Goal: Transaction & Acquisition: Download file/media

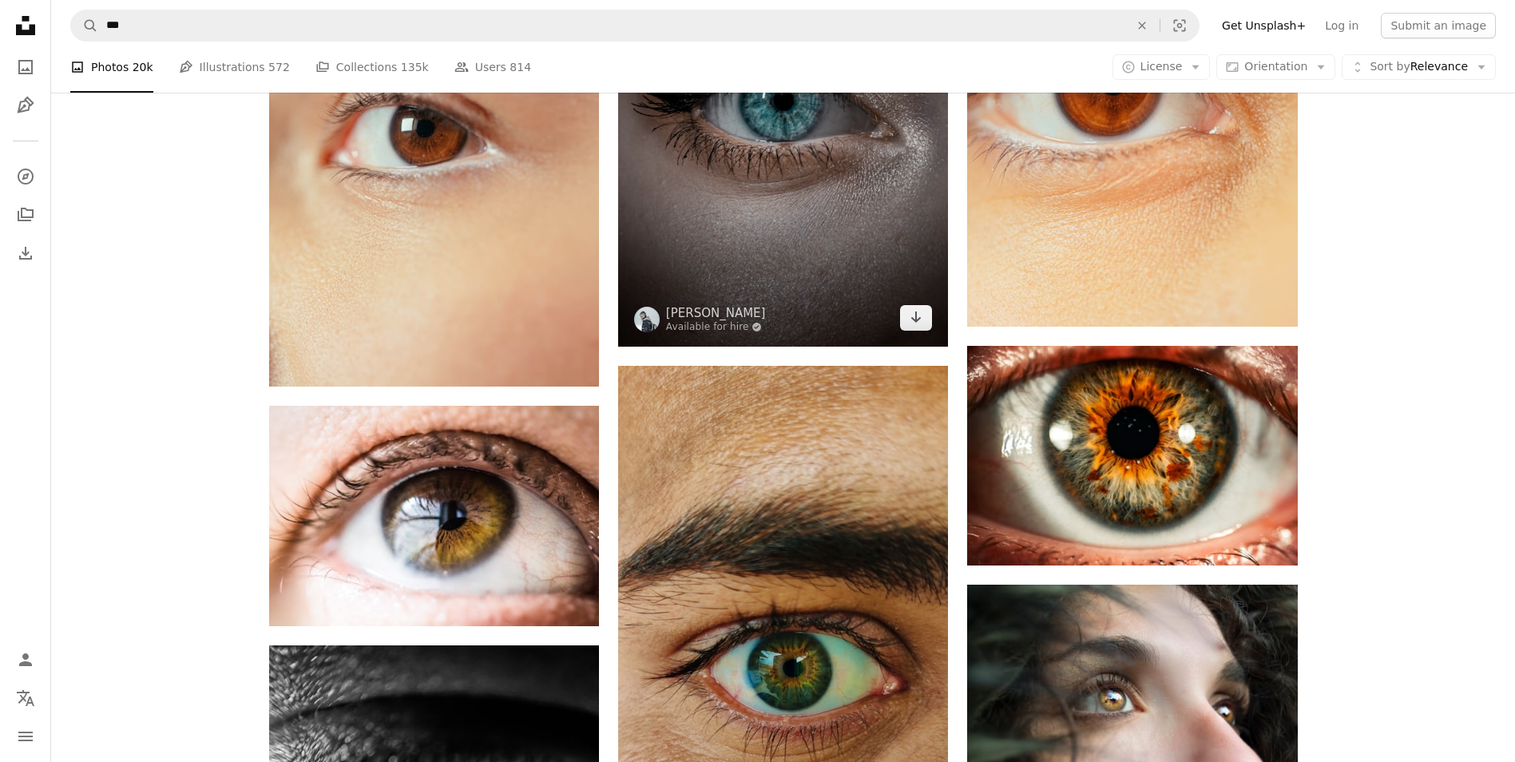
scroll to position [1357, 0]
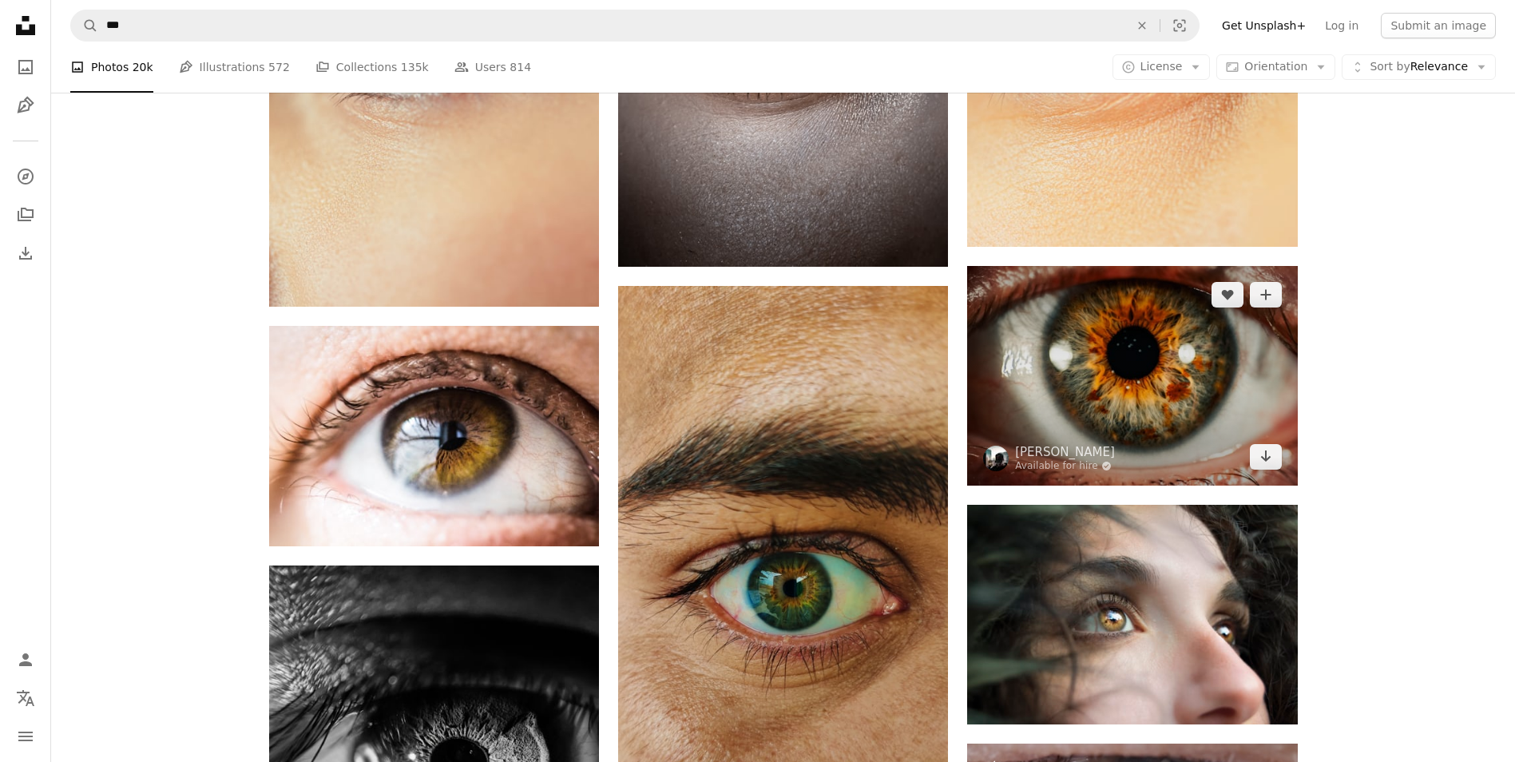
click at [1044, 280] on img at bounding box center [1132, 376] width 330 height 220
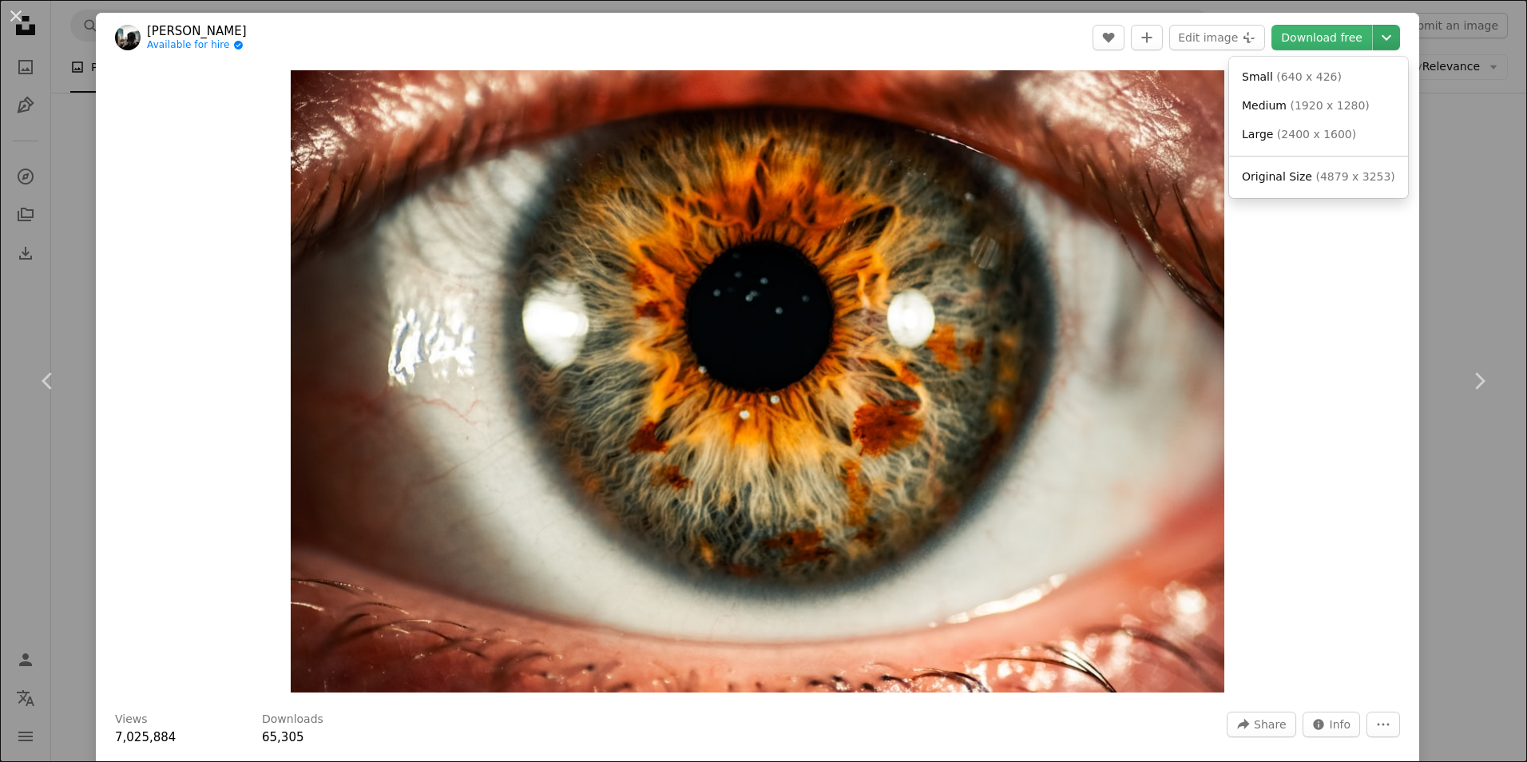
click at [1373, 40] on icon "Chevron down" at bounding box center [1386, 37] width 26 height 19
click at [1342, 176] on span "( 4879 x 3253 )" at bounding box center [1354, 176] width 79 height 13
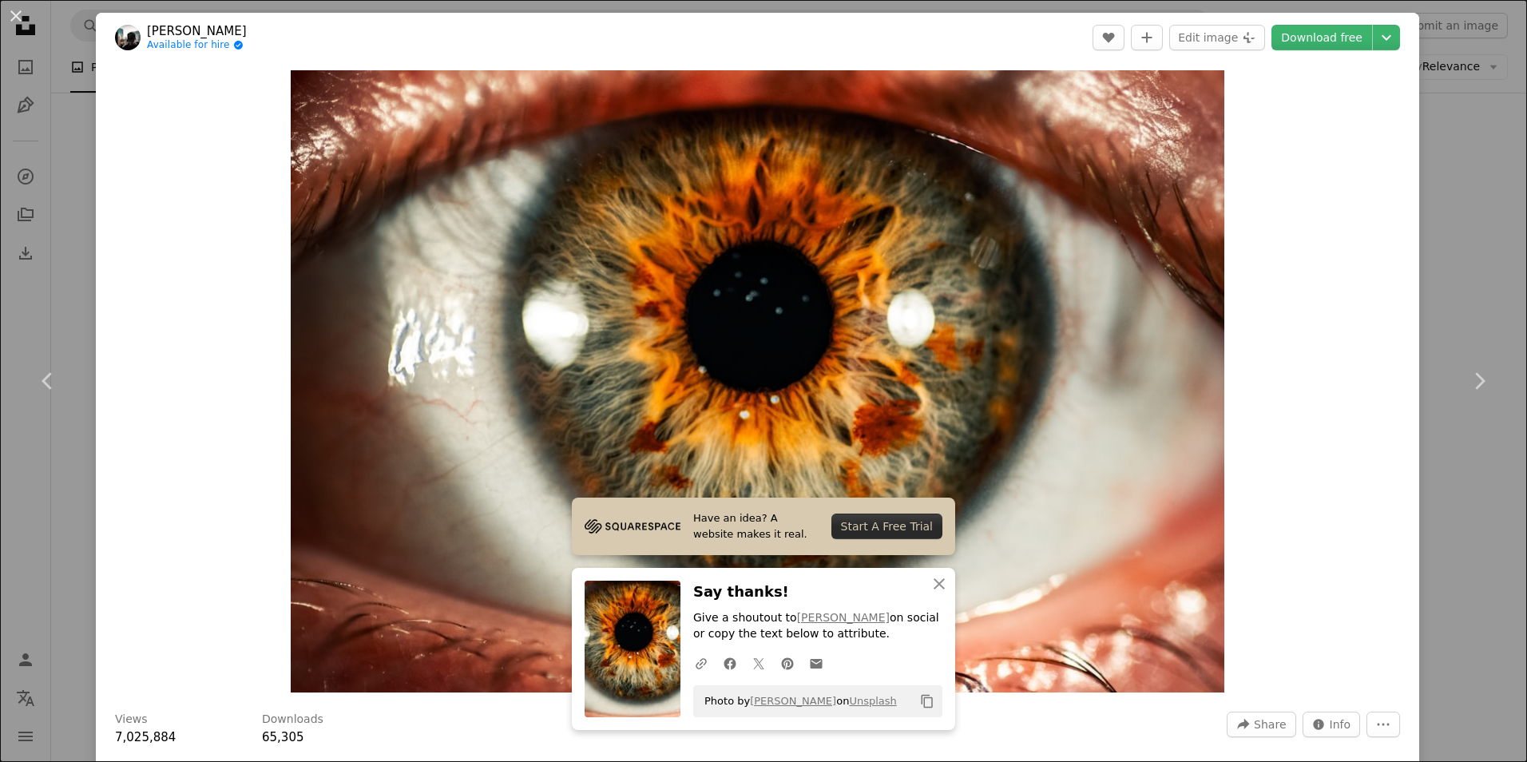
drag, startPoint x: 1458, startPoint y: 200, endPoint x: 1439, endPoint y: 197, distance: 19.4
click at [1457, 200] on div "An X shape Chevron left Chevron right Have an idea? A website makes it real. St…" at bounding box center [763, 381] width 1527 height 762
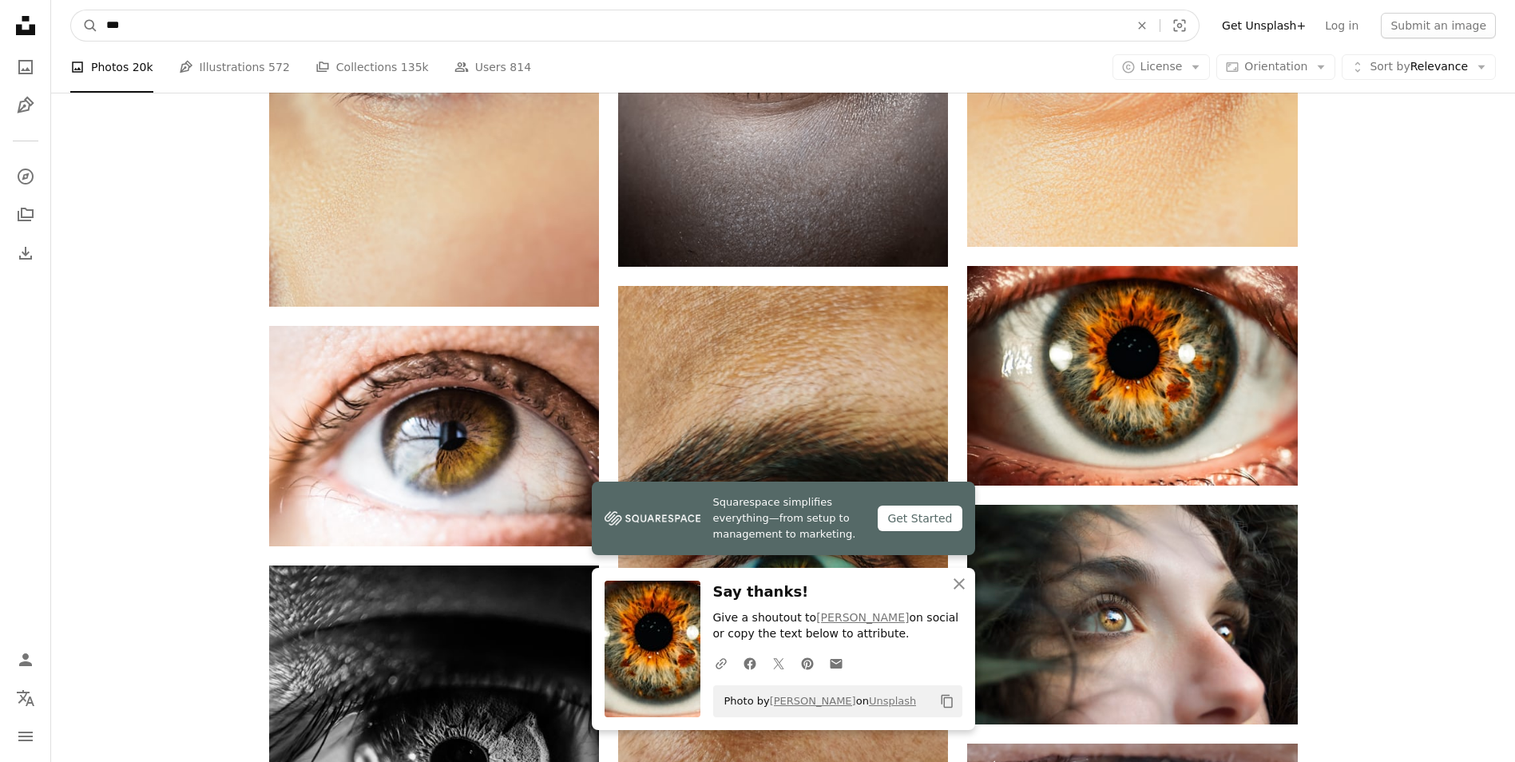
click at [498, 35] on input "***" at bounding box center [611, 25] width 1026 height 30
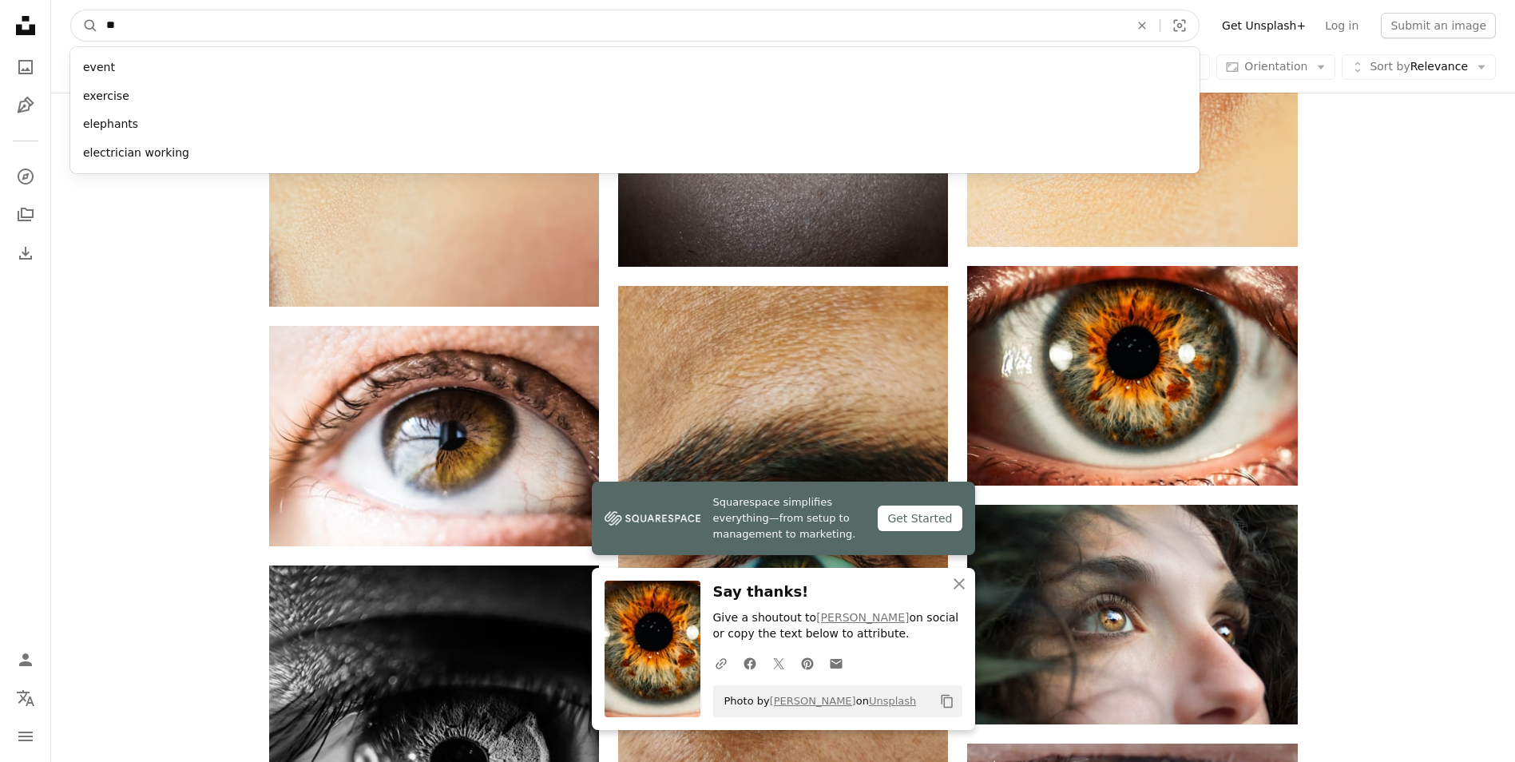
type input "*"
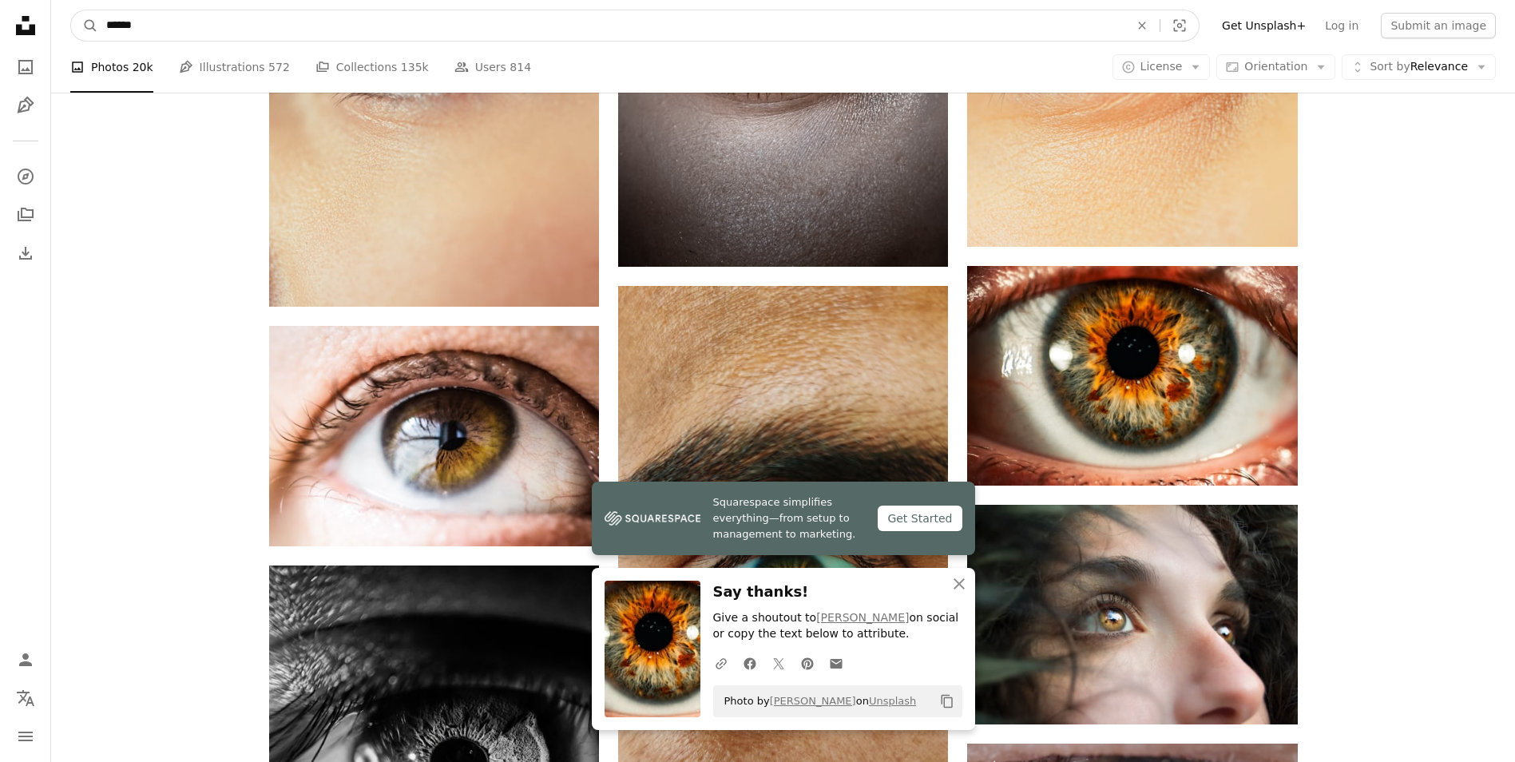
type input "****"
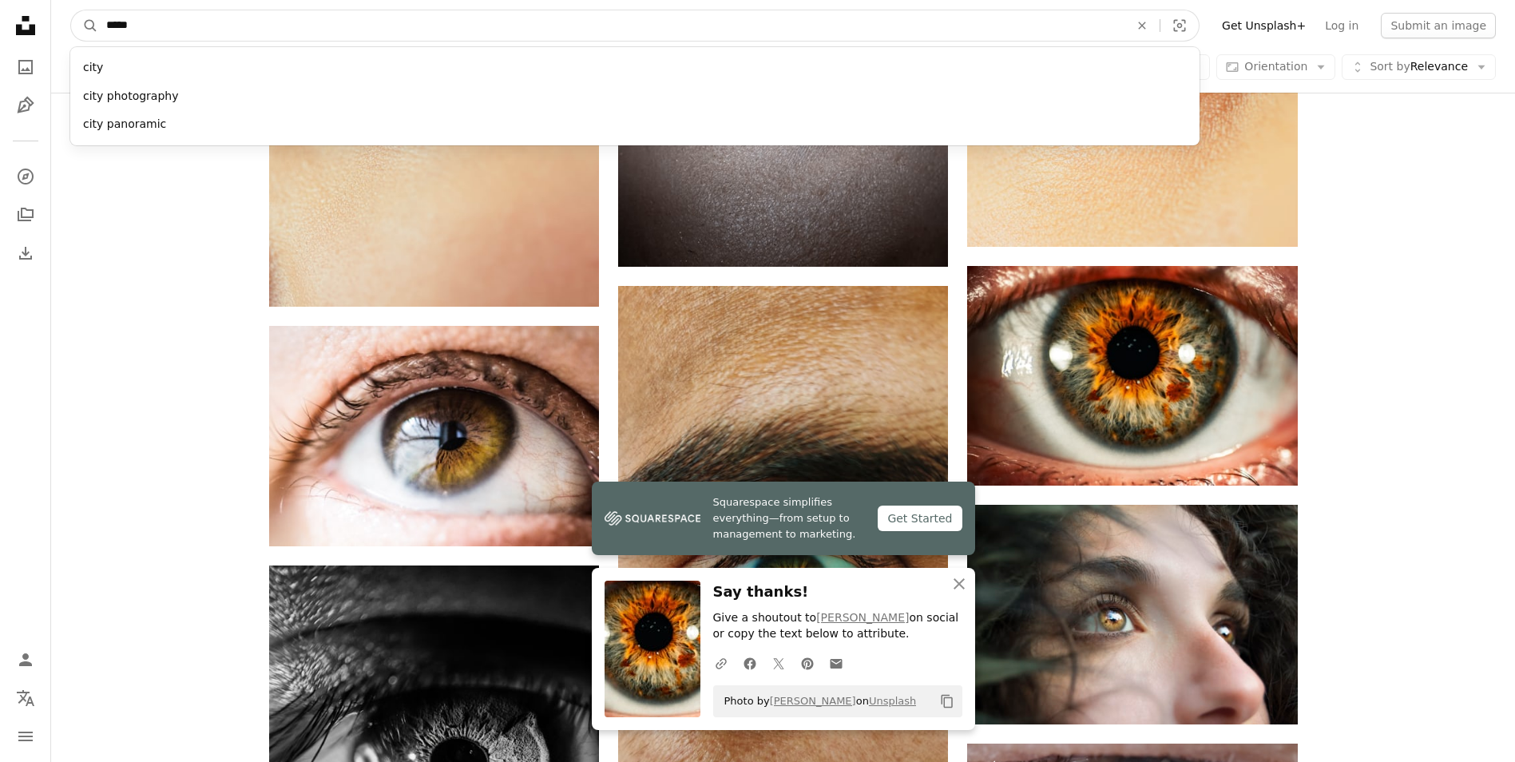
click button "A magnifying glass" at bounding box center [84, 25] width 27 height 30
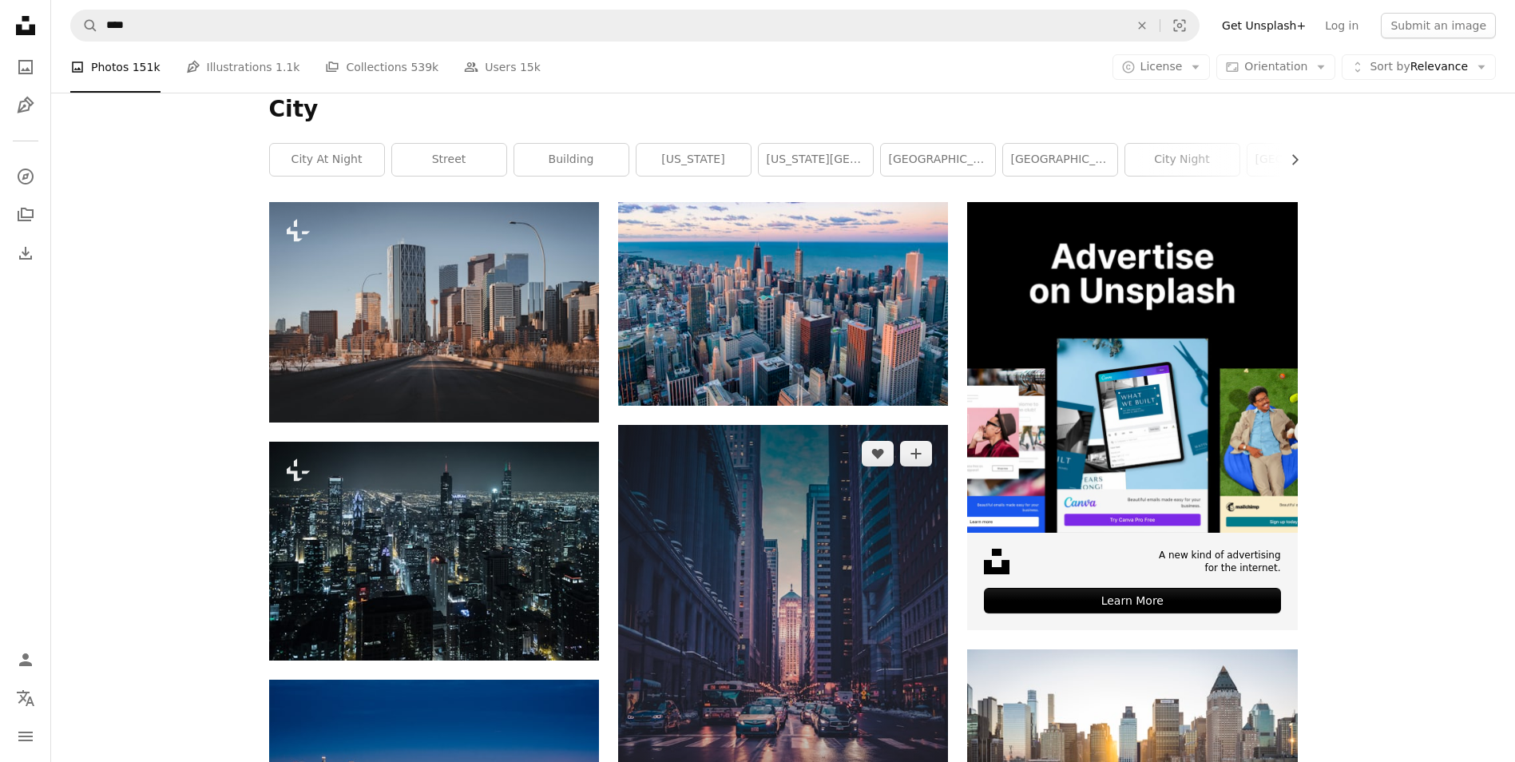
scroll to position [319, 0]
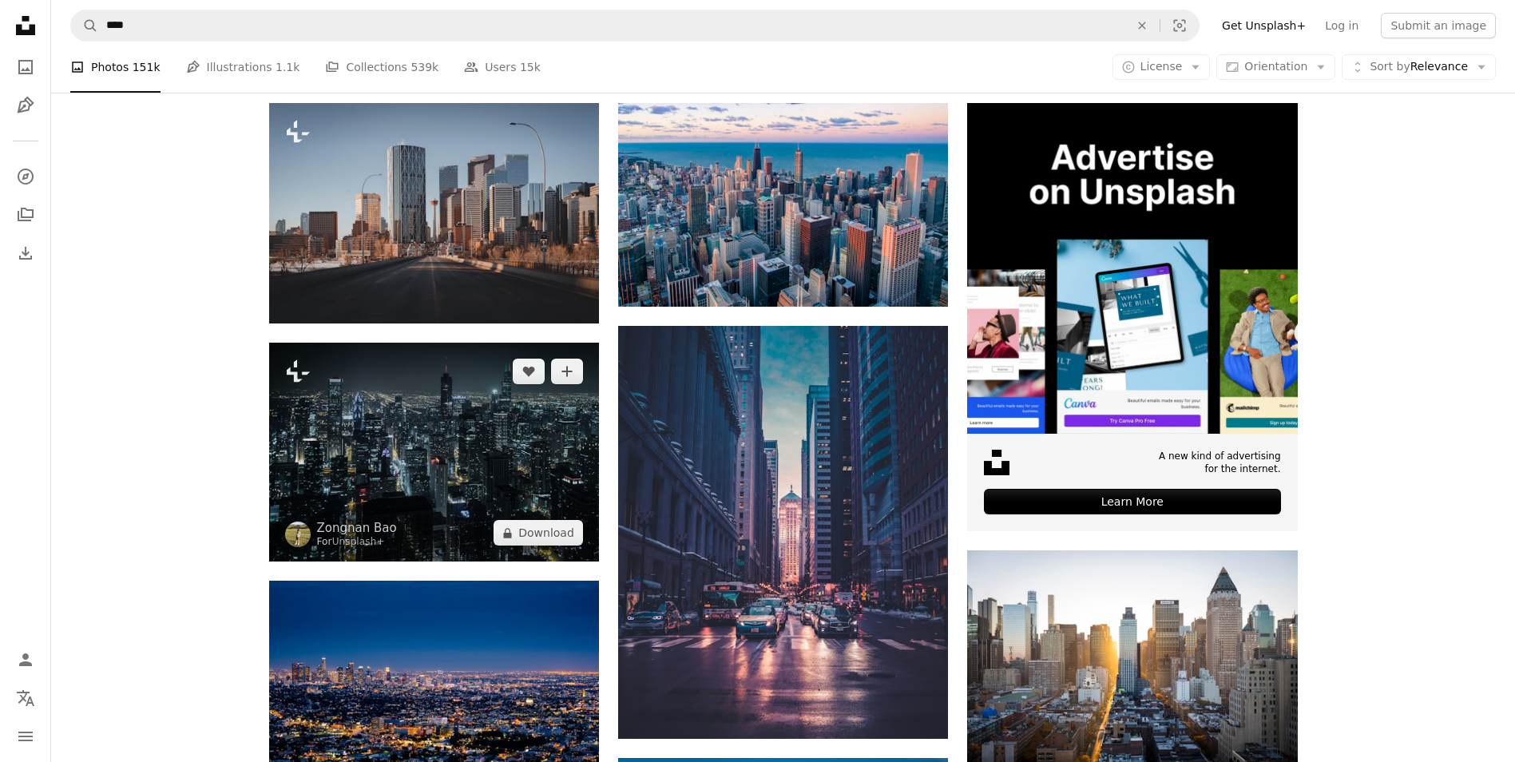
click at [368, 480] on img at bounding box center [434, 452] width 330 height 219
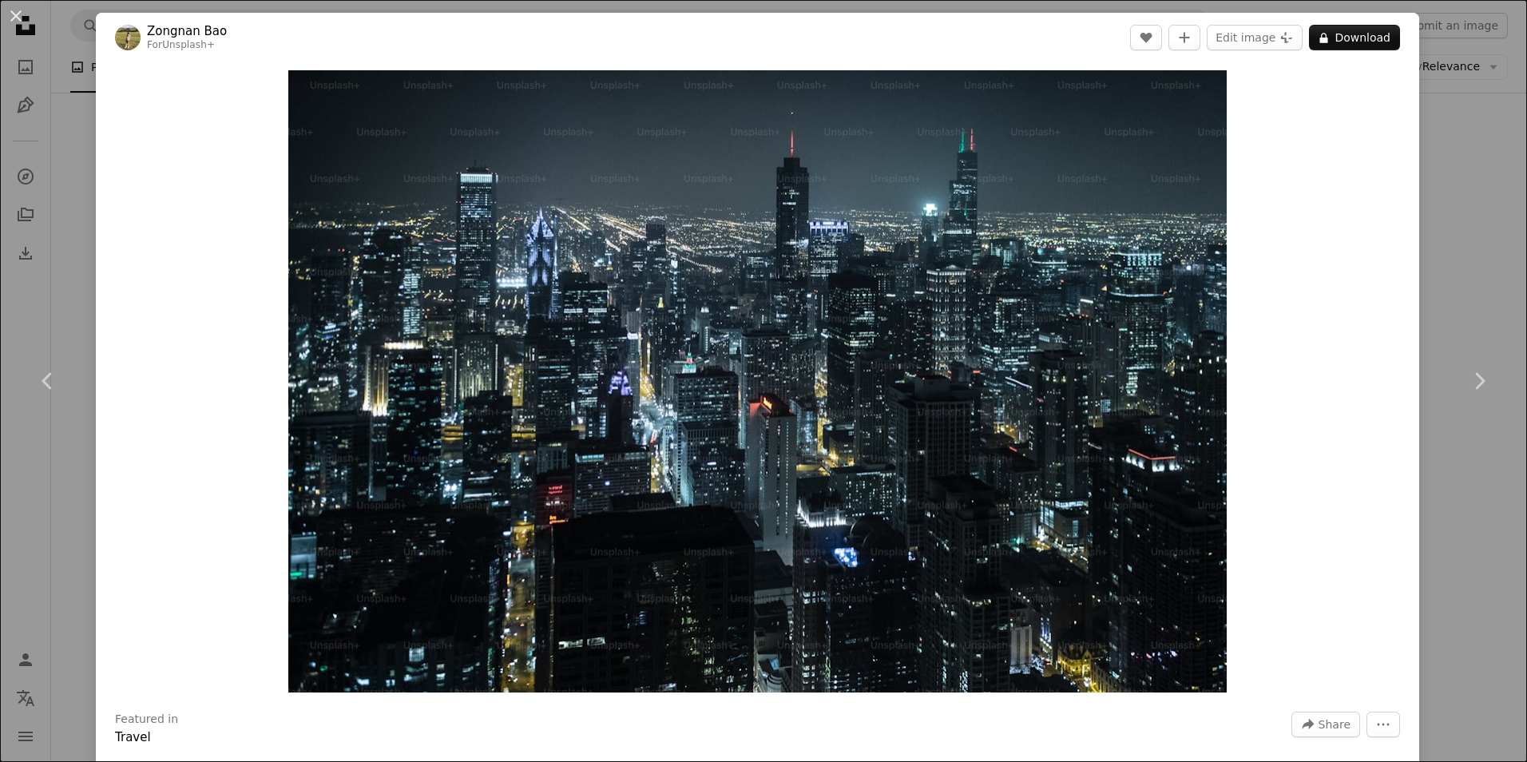
click at [1467, 286] on div "An X shape Chevron left Chevron right Zongnan Bao For Unsplash+ A heart A plus …" at bounding box center [763, 381] width 1527 height 762
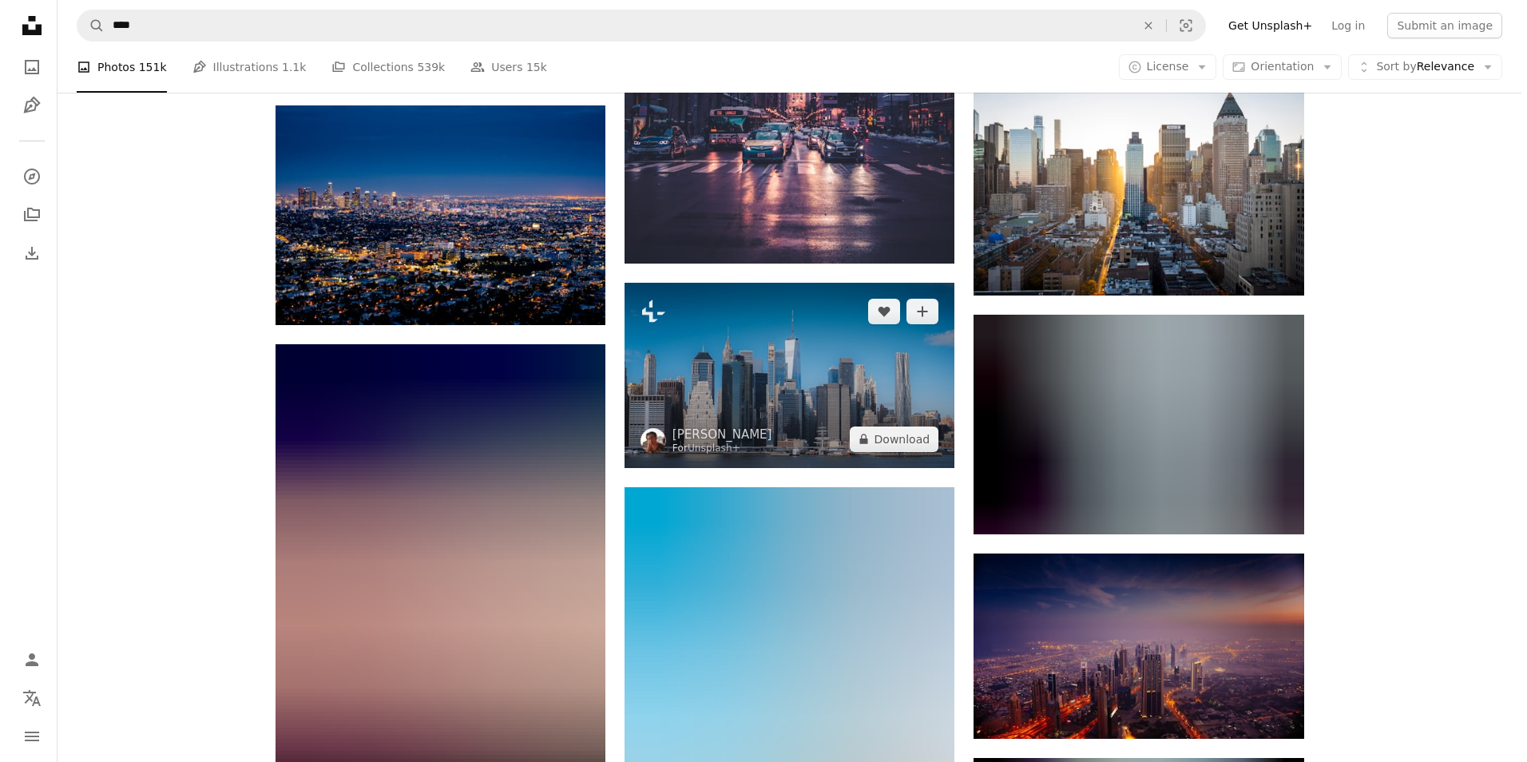
scroll to position [798, 0]
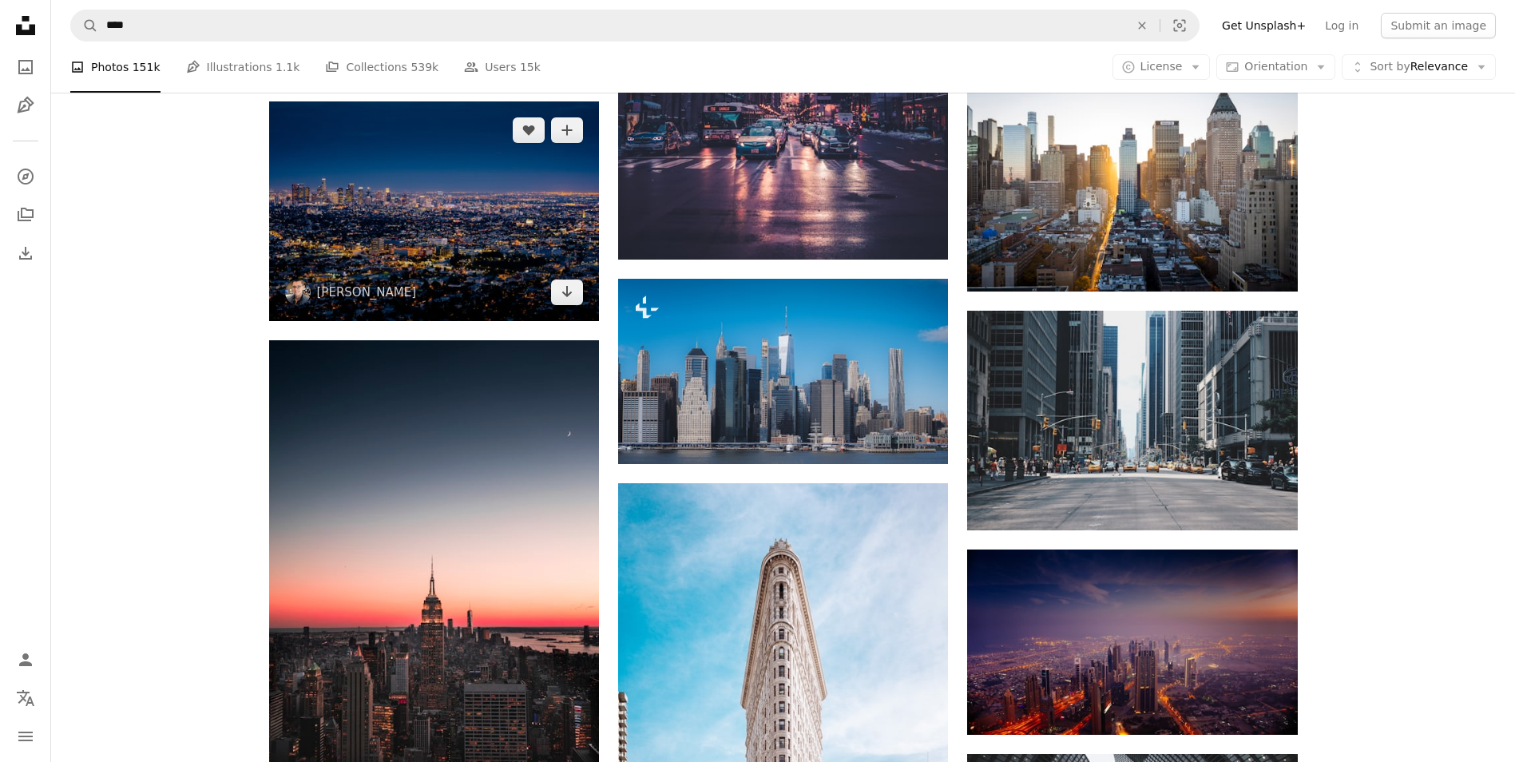
click at [393, 271] on img at bounding box center [434, 211] width 330 height 220
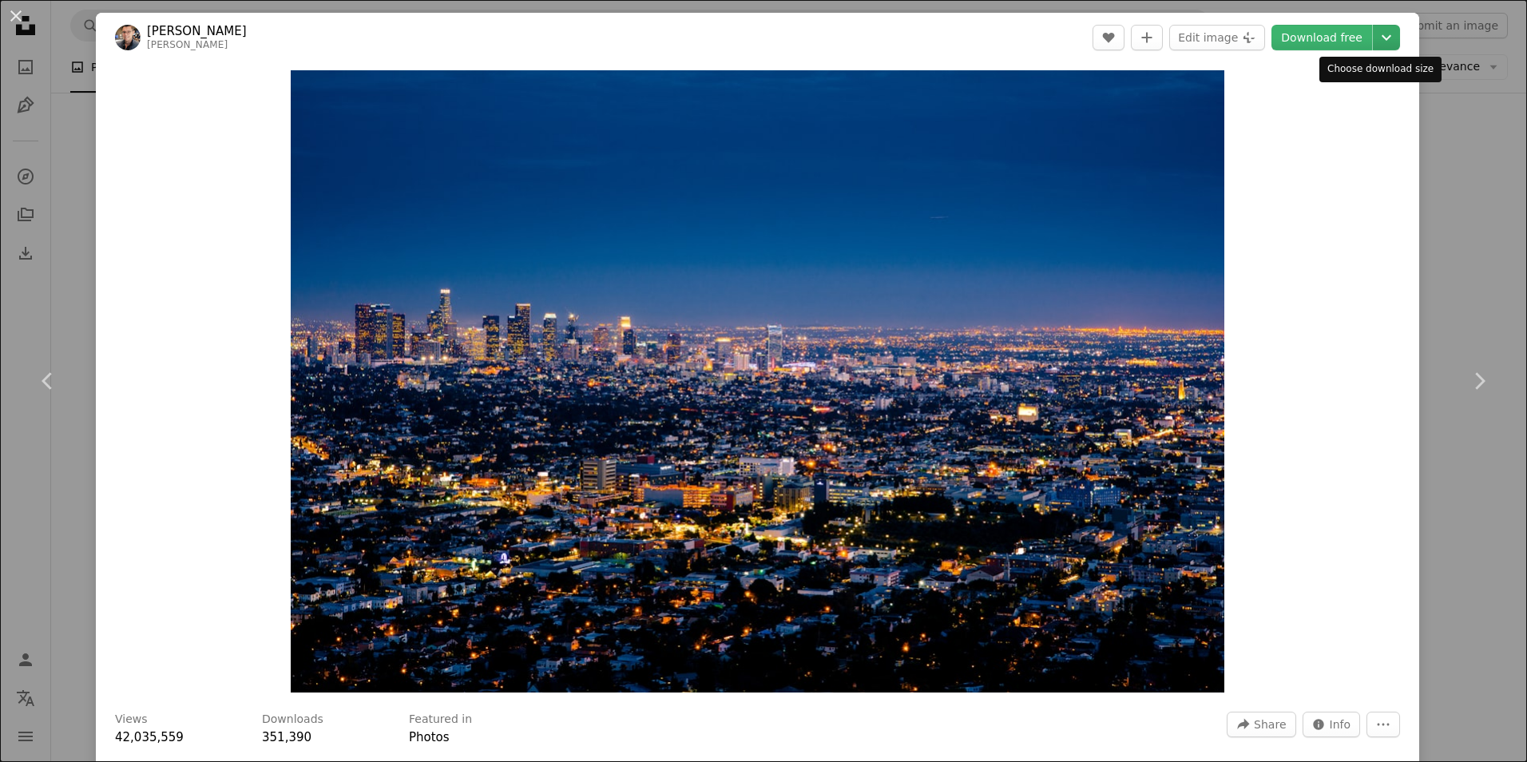
click at [1381, 31] on icon "Chevron down" at bounding box center [1386, 37] width 26 height 19
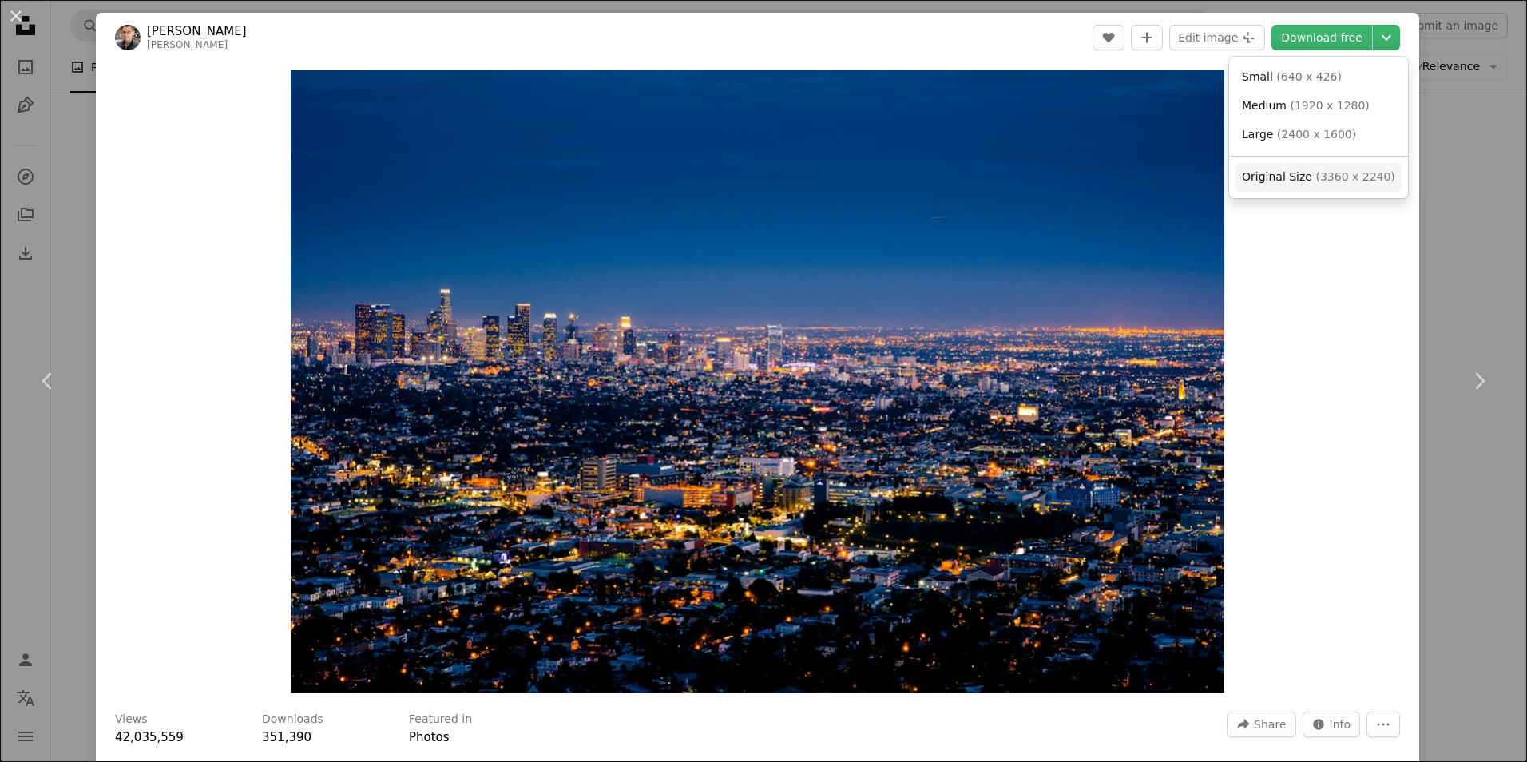
click at [1315, 170] on span "( 3360 x 2240 )" at bounding box center [1354, 176] width 79 height 13
